Goal: Information Seeking & Learning: Learn about a topic

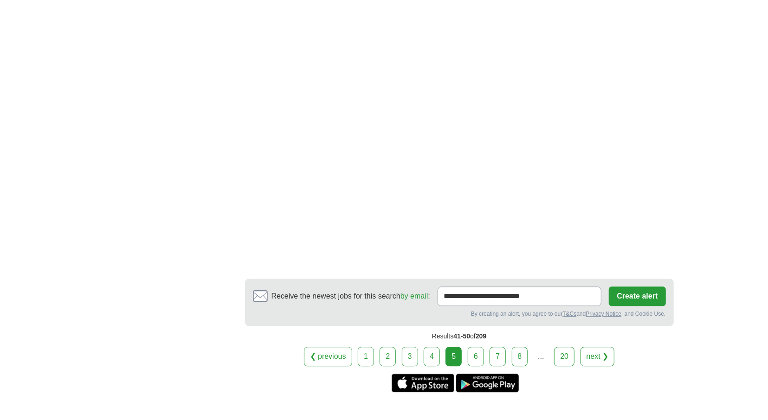
scroll to position [1496, 0]
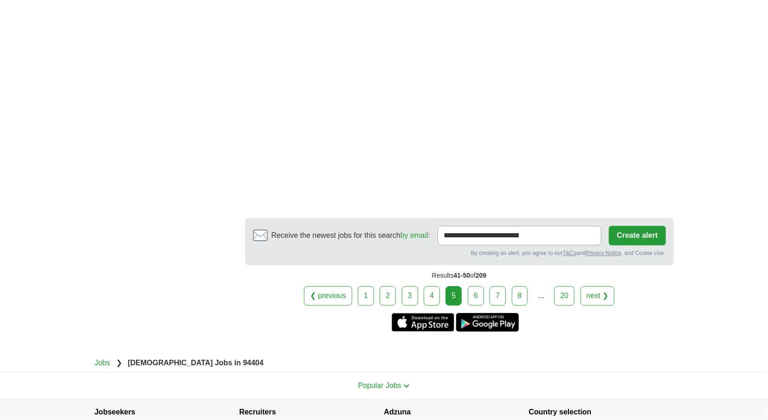
click at [475, 287] on link "6" at bounding box center [476, 295] width 16 height 19
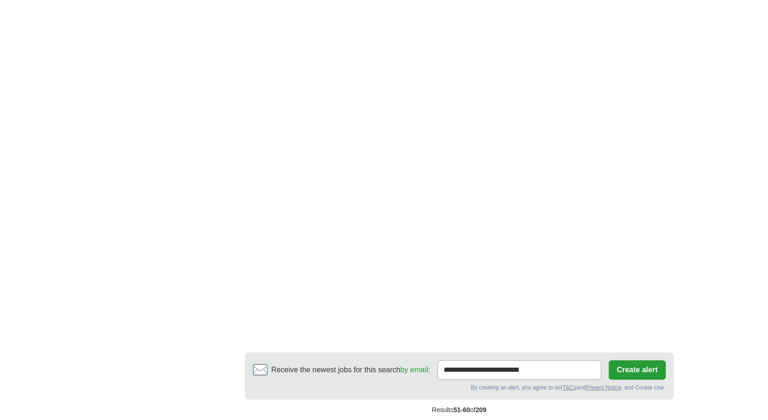
scroll to position [1447, 0]
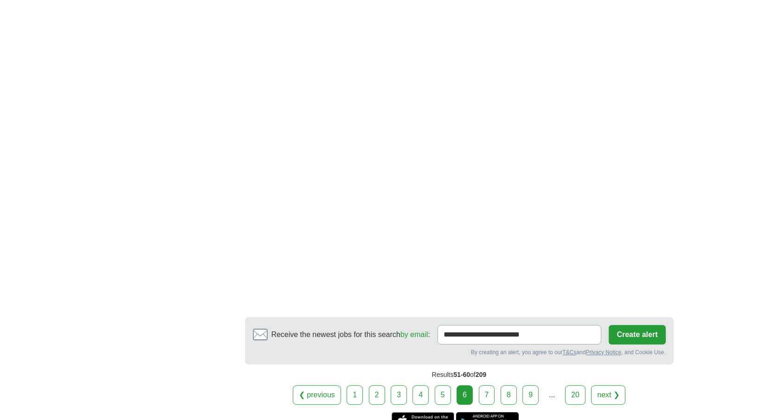
click at [488, 387] on link "7" at bounding box center [487, 394] width 16 height 19
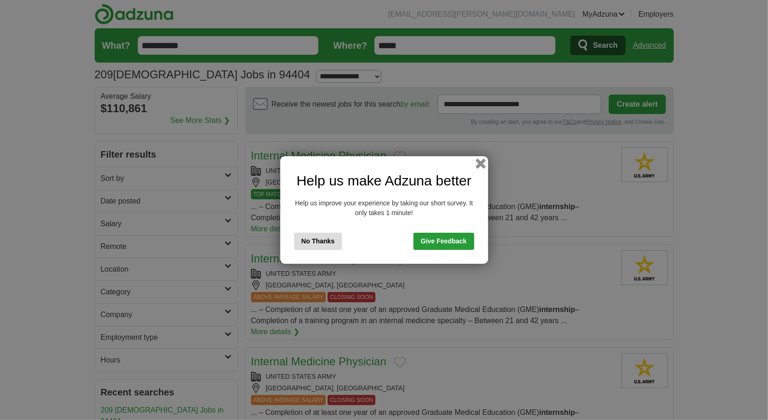
click at [480, 166] on button "button" at bounding box center [480, 164] width 10 height 10
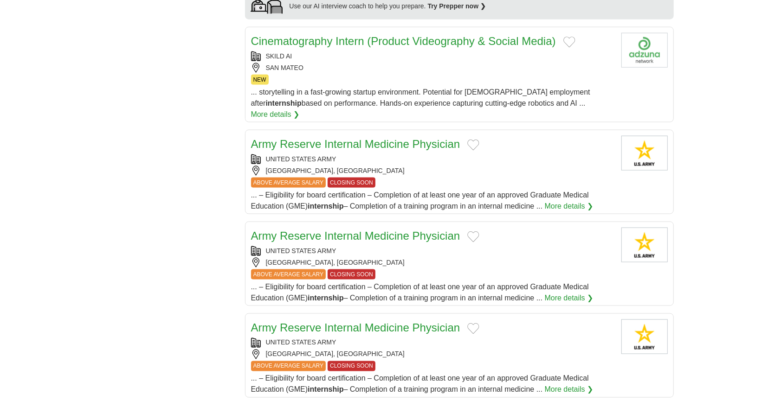
scroll to position [772, 0]
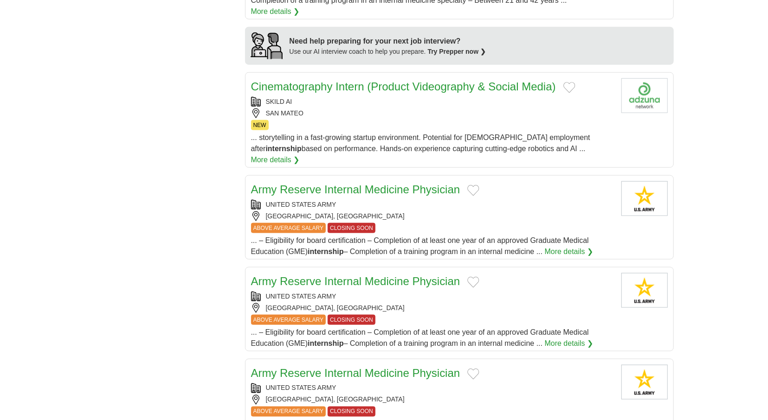
click at [344, 81] on link "Cinematography Intern (Product Videography & Social Media)" at bounding box center [403, 86] width 305 height 13
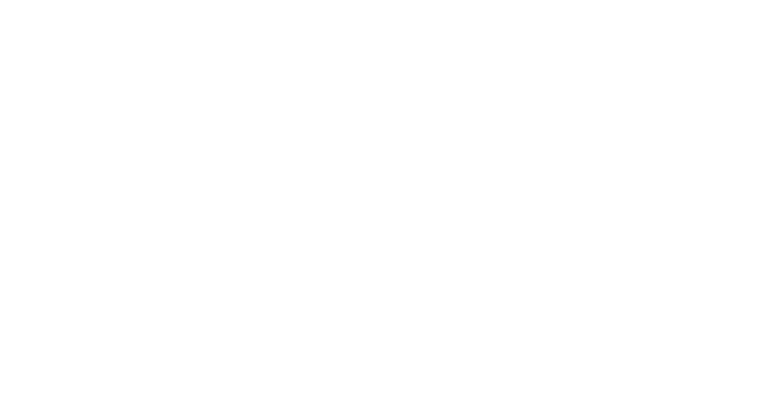
scroll to position [1447, 0]
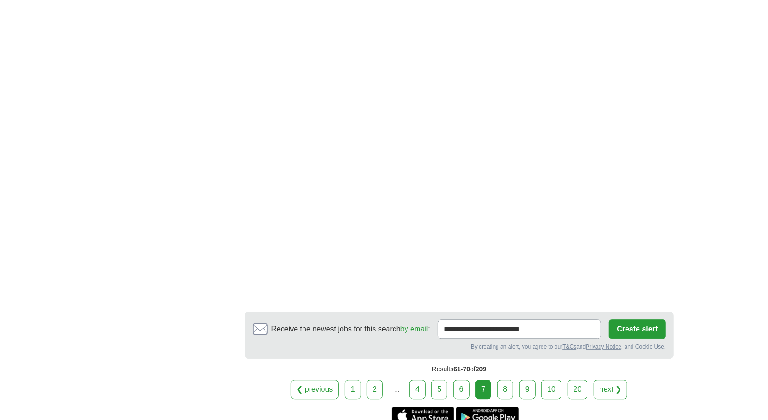
click at [508, 380] on link "8" at bounding box center [505, 389] width 16 height 19
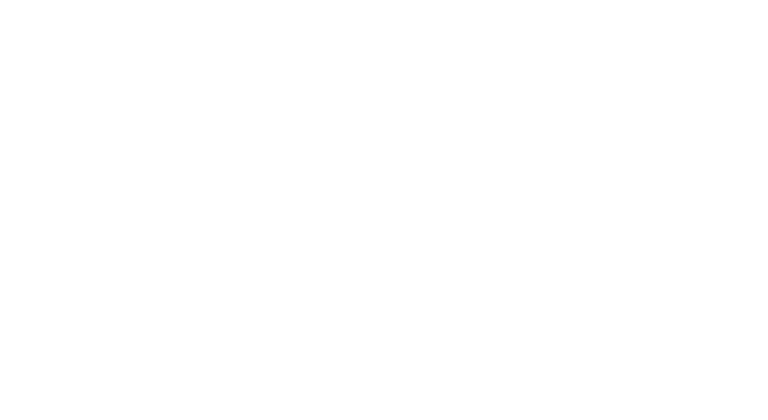
scroll to position [1447, 0]
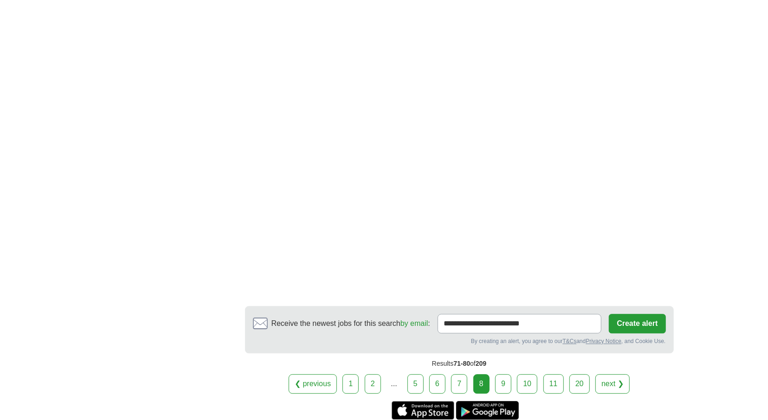
click at [506, 379] on link "9" at bounding box center [503, 383] width 16 height 19
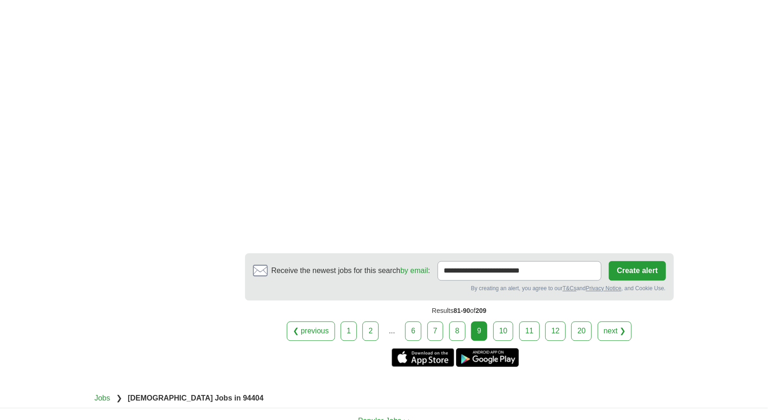
scroll to position [1399, 0]
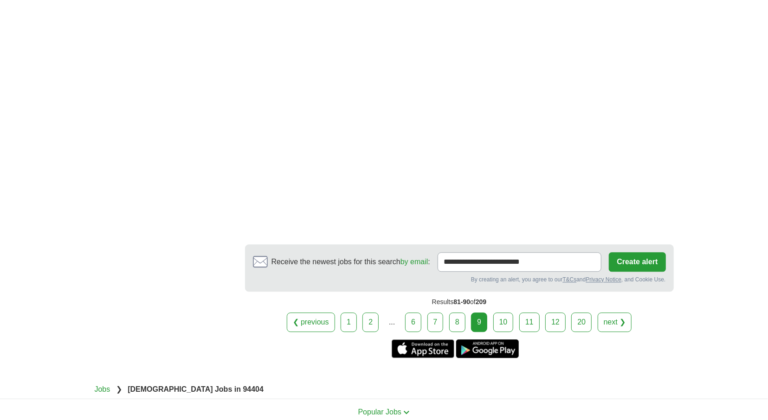
click at [509, 323] on link "10" at bounding box center [503, 322] width 20 height 19
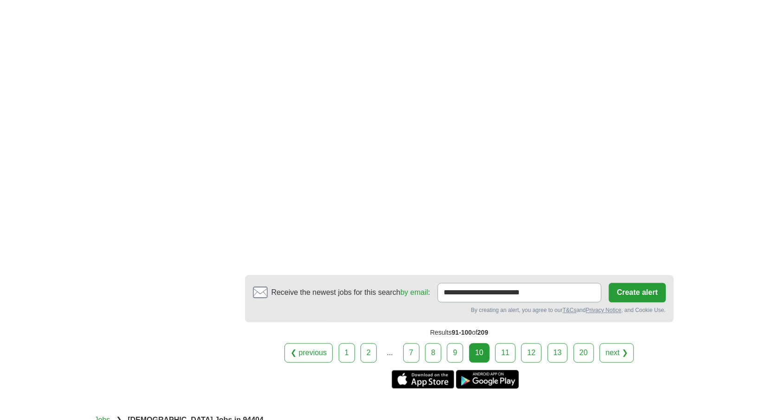
scroll to position [1351, 0]
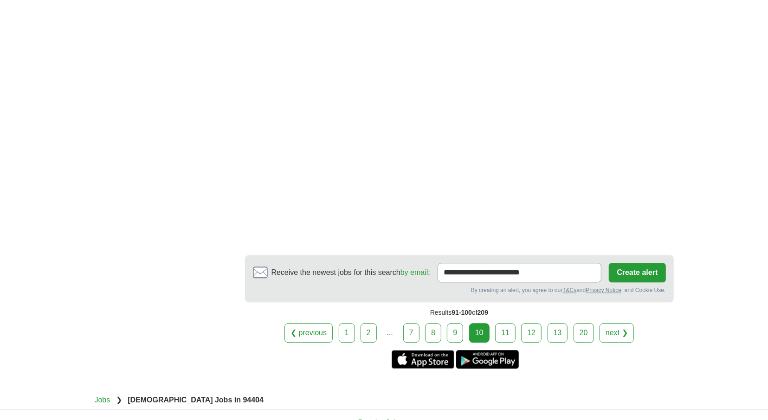
click at [507, 325] on link "11" at bounding box center [505, 332] width 20 height 19
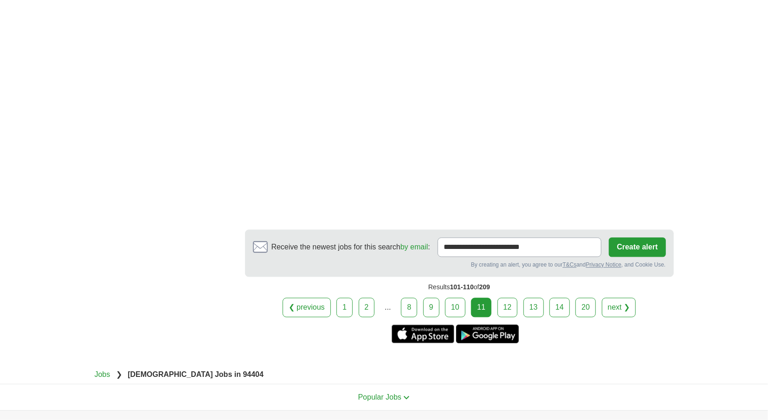
scroll to position [1351, 0]
click at [509, 297] on link "12" at bounding box center [507, 306] width 20 height 19
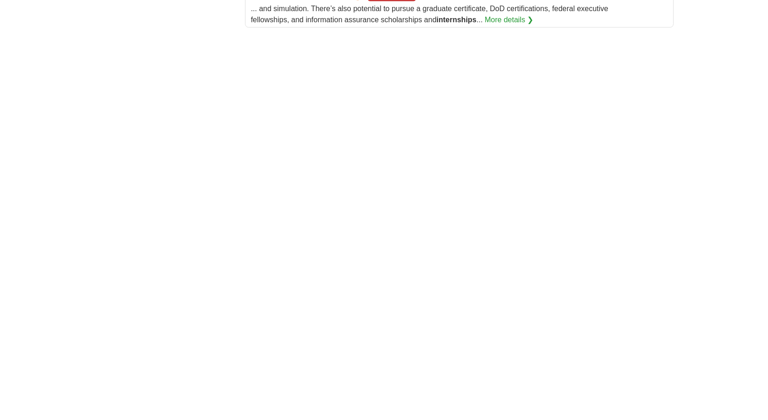
scroll to position [1303, 0]
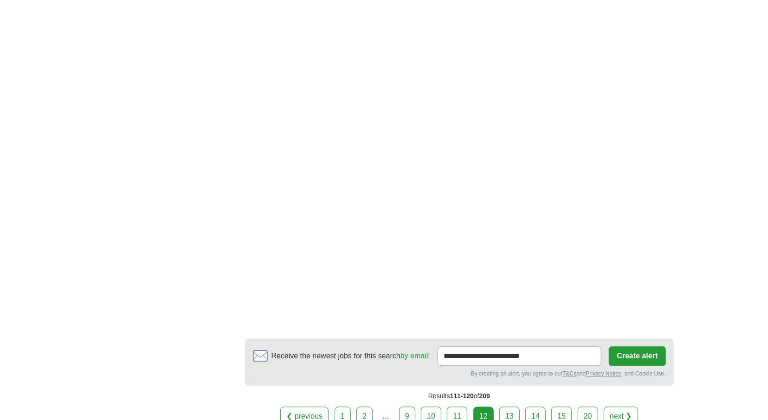
click at [514, 407] on link "13" at bounding box center [509, 416] width 20 height 19
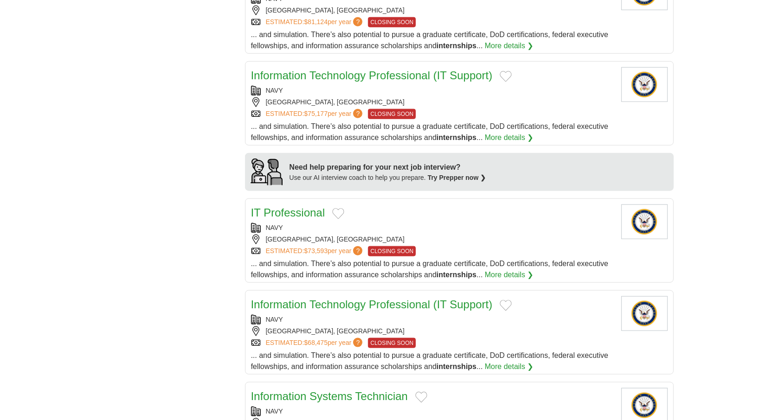
scroll to position [820, 0]
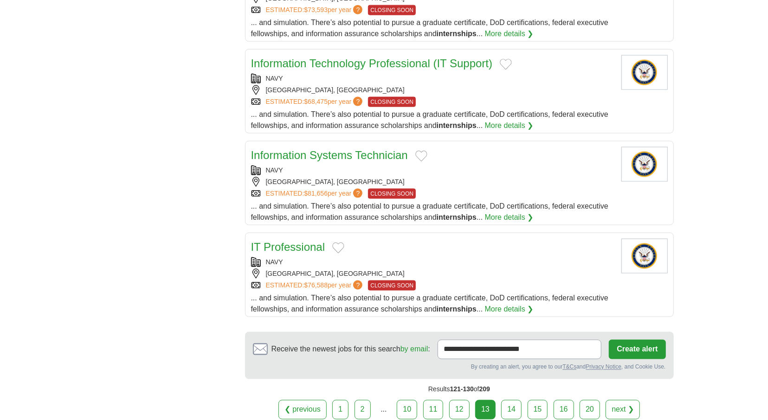
click at [506, 405] on link "14" at bounding box center [511, 409] width 20 height 19
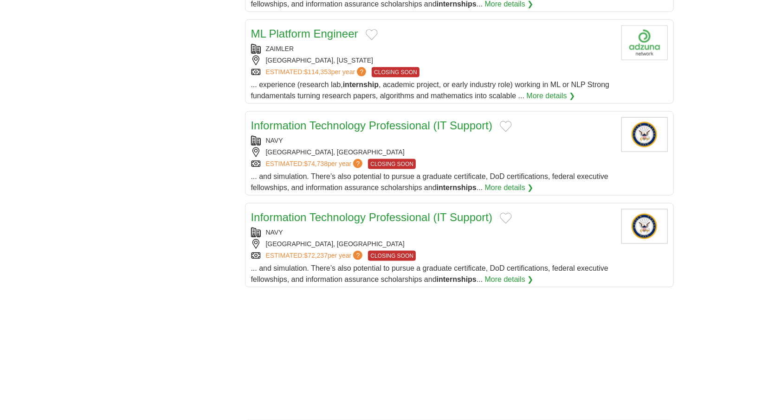
scroll to position [965, 0]
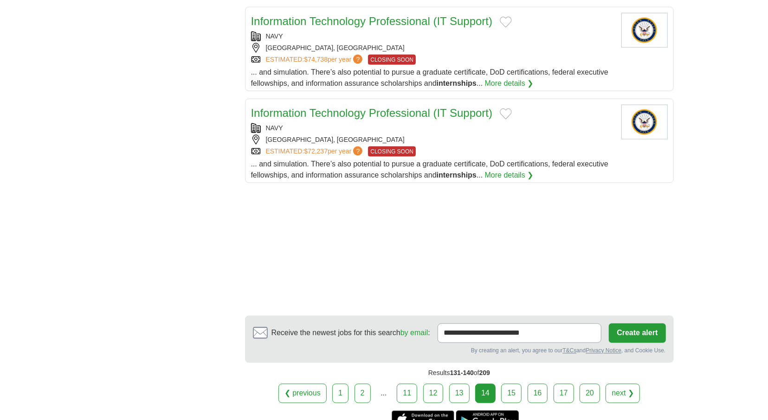
click at [506, 384] on link "15" at bounding box center [511, 393] width 20 height 19
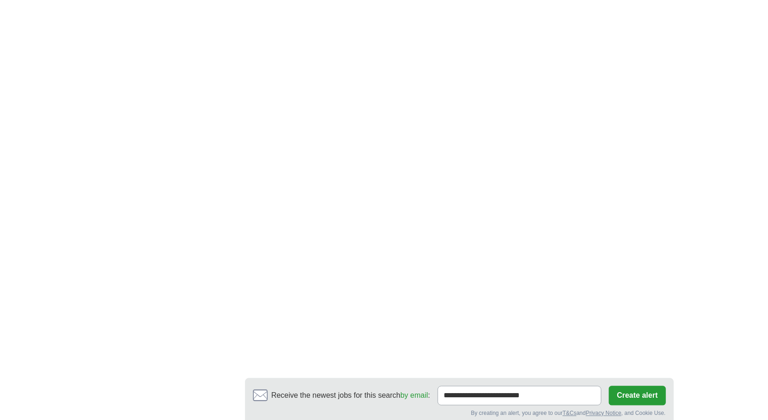
scroll to position [1206, 0]
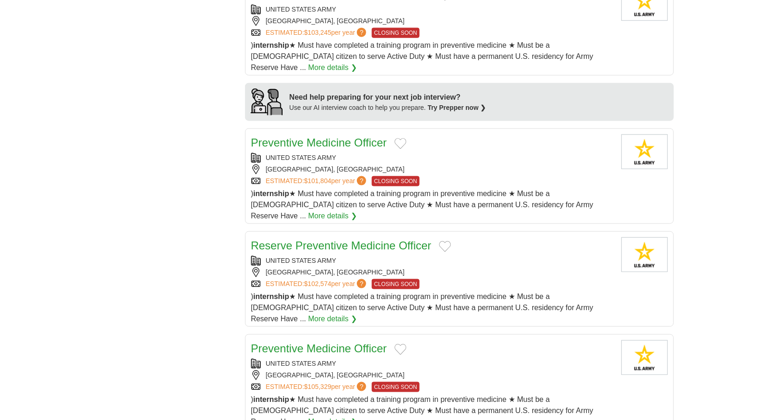
scroll to position [868, 0]
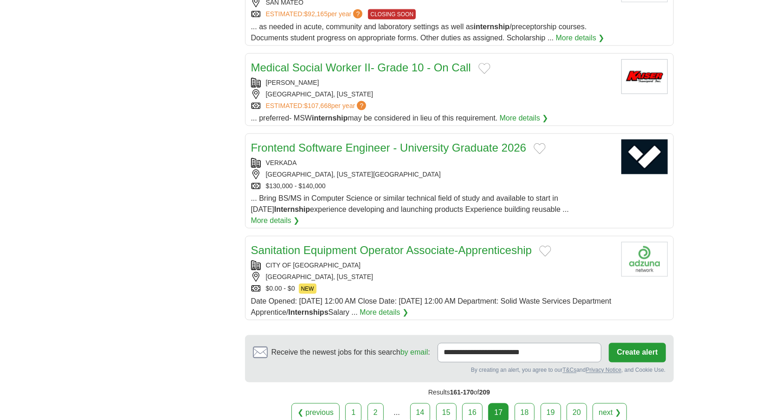
scroll to position [965, 0]
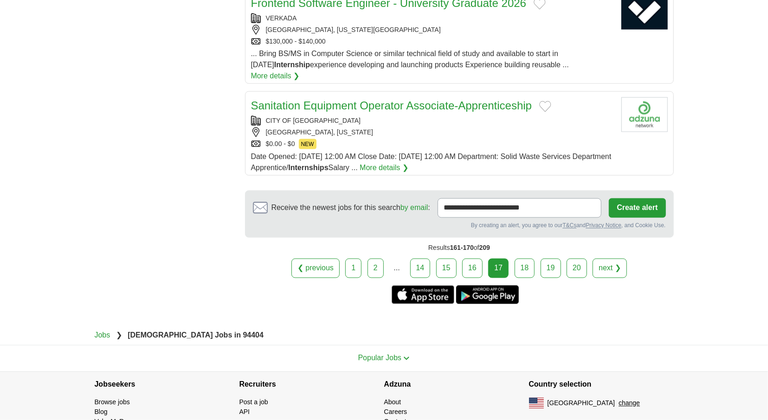
click at [527, 259] on link "18" at bounding box center [524, 268] width 20 height 19
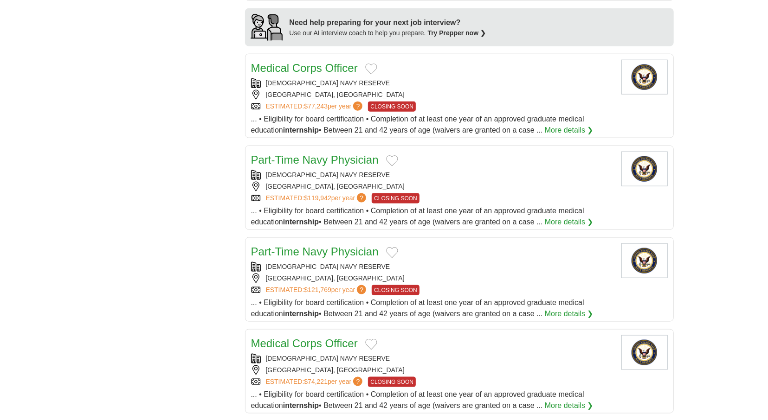
scroll to position [917, 0]
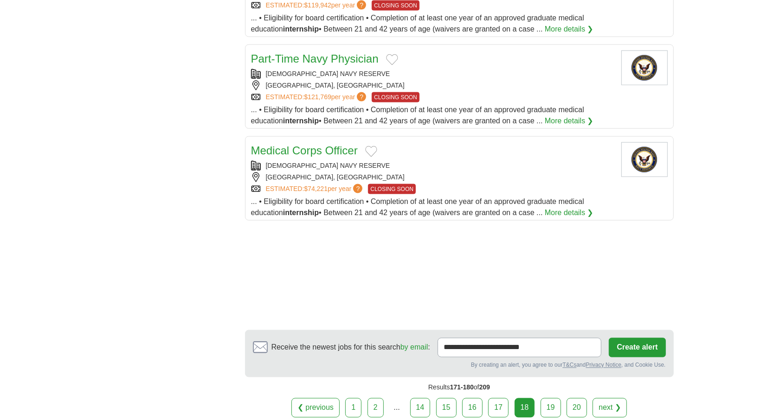
click at [546, 406] on link "19" at bounding box center [550, 407] width 20 height 19
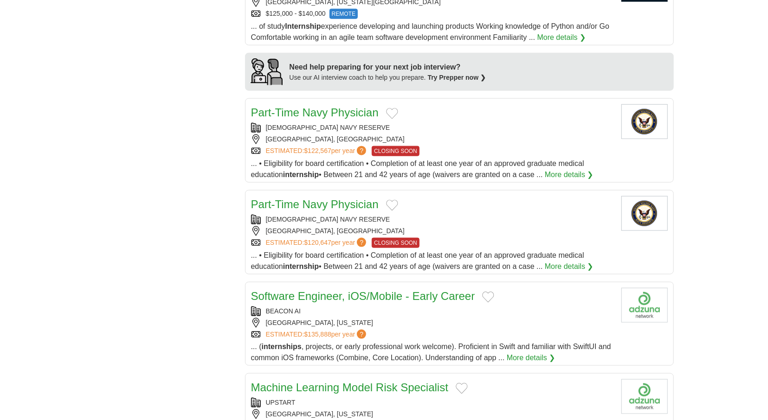
scroll to position [868, 0]
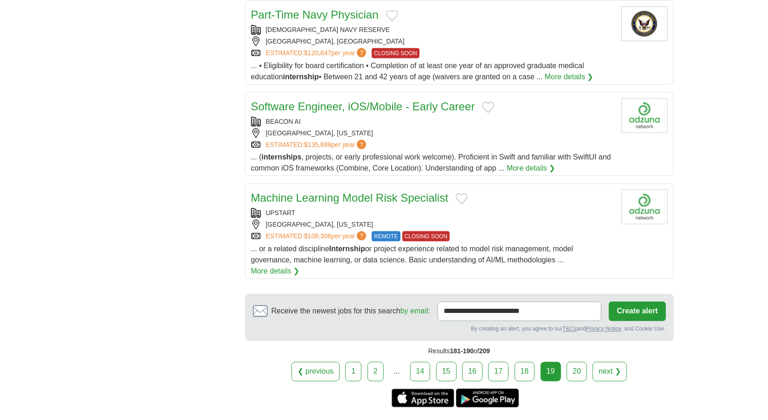
click at [573, 362] on link "20" at bounding box center [576, 371] width 20 height 19
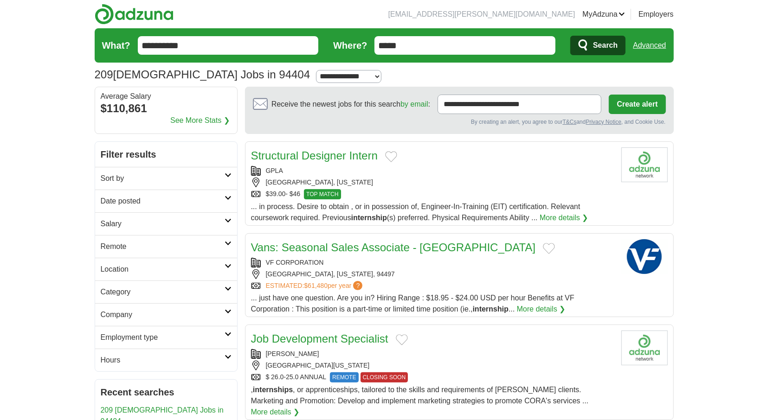
click at [226, 196] on icon at bounding box center [228, 198] width 7 height 5
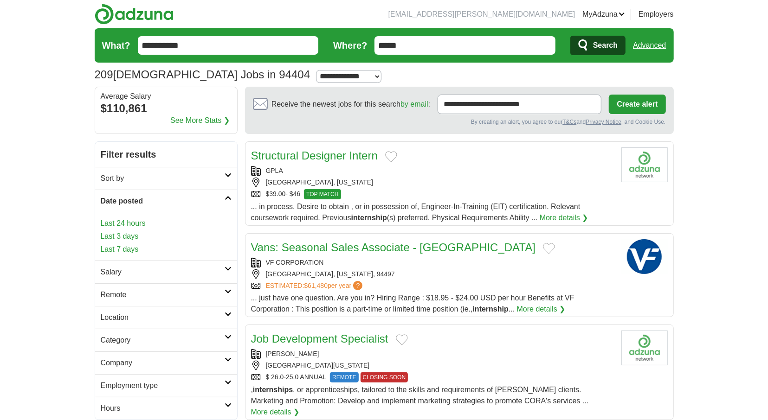
click at [139, 223] on link "Last 24 hours" at bounding box center [166, 223] width 131 height 11
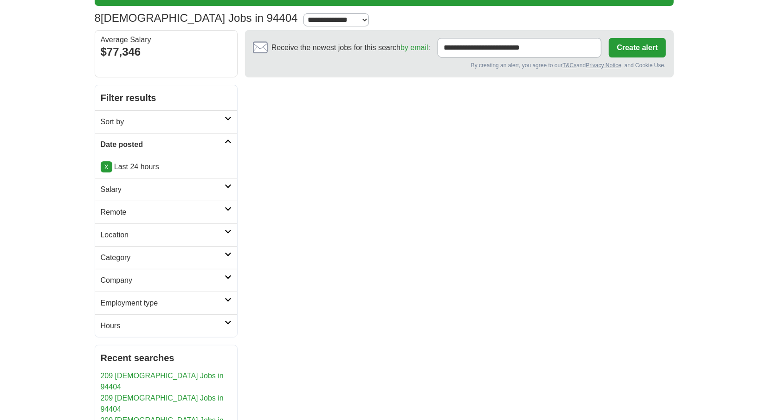
scroll to position [48, 0]
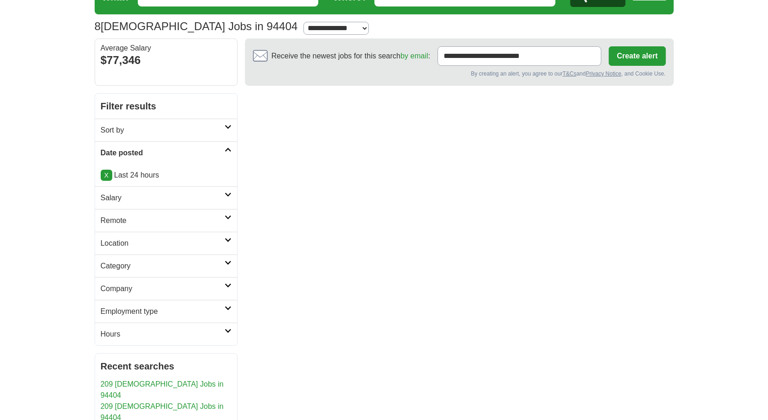
click at [104, 173] on link "X" at bounding box center [107, 175] width 12 height 11
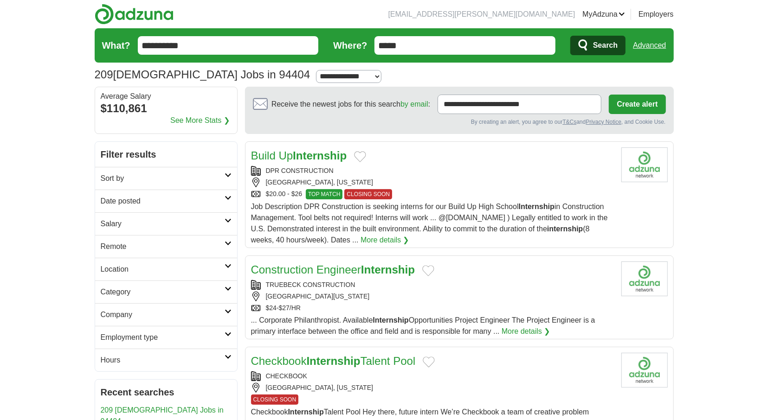
click at [226, 199] on icon at bounding box center [228, 198] width 7 height 5
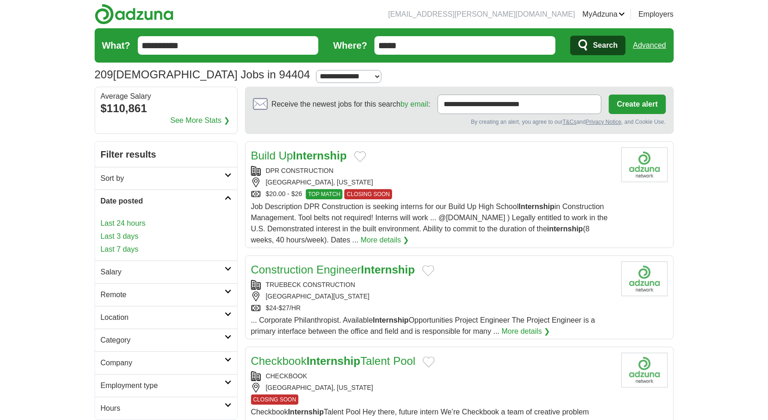
click at [136, 236] on link "Last 3 days" at bounding box center [166, 236] width 131 height 11
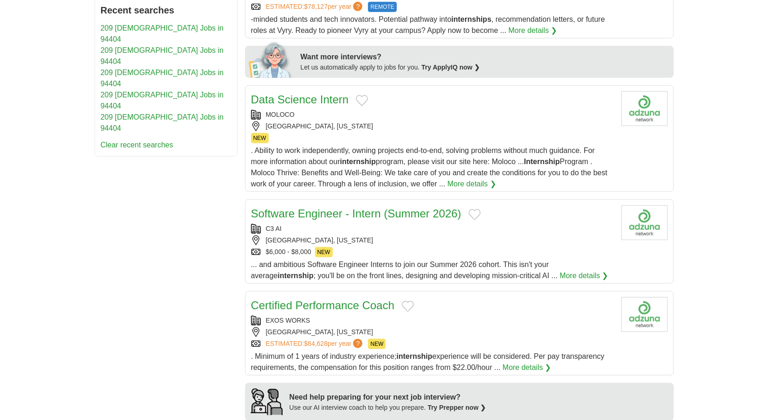
scroll to position [434, 0]
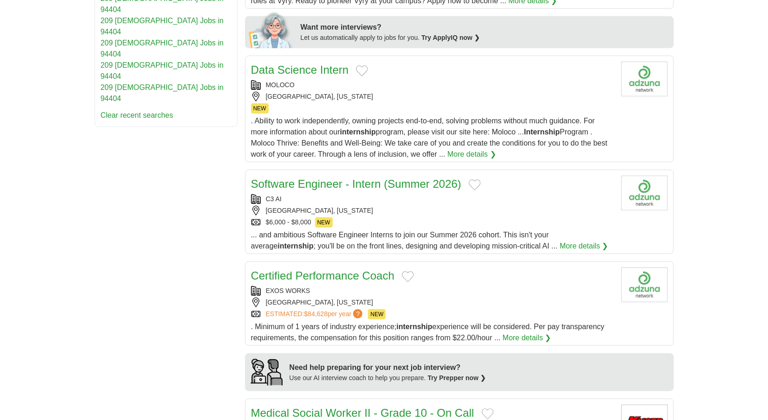
click at [362, 178] on link "Software Engineer - Intern (Summer 2026)" at bounding box center [356, 184] width 211 height 13
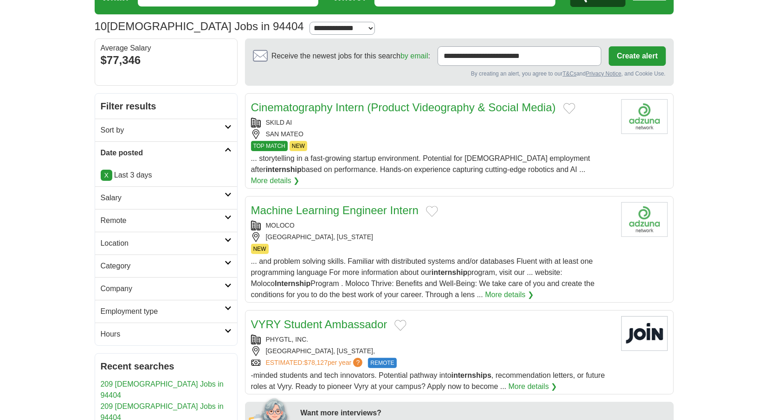
scroll to position [0, 0]
